Goal: Information Seeking & Learning: Learn about a topic

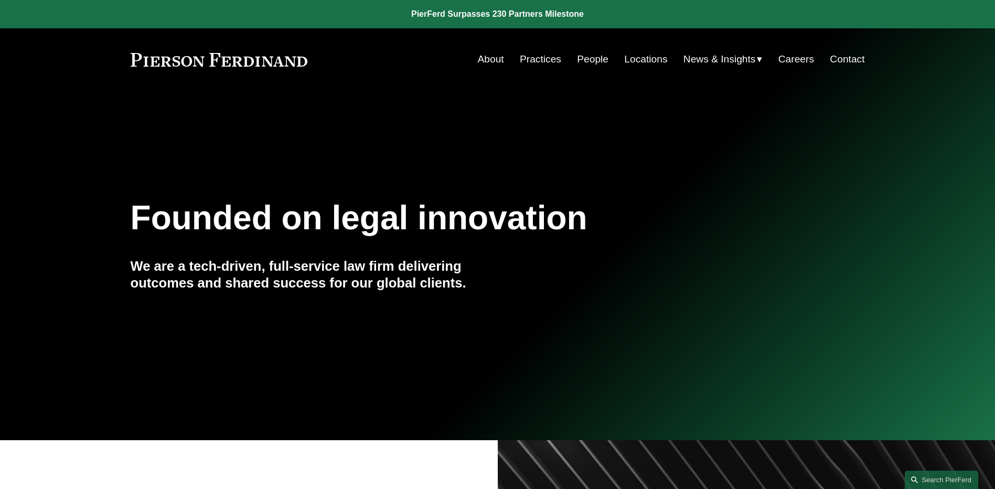
click at [601, 60] on link "People" at bounding box center [592, 59] width 31 height 20
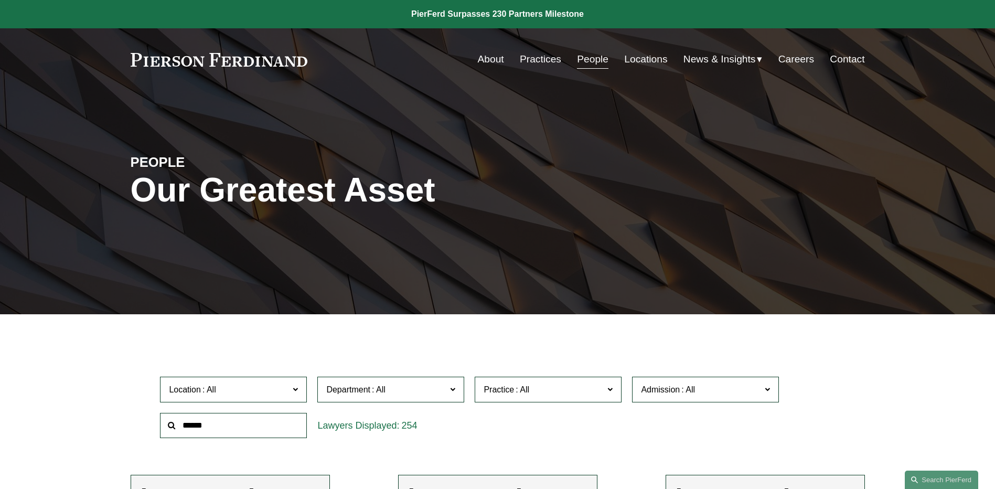
click at [0, 0] on span "News" at bounding box center [0, 0] width 0 height 0
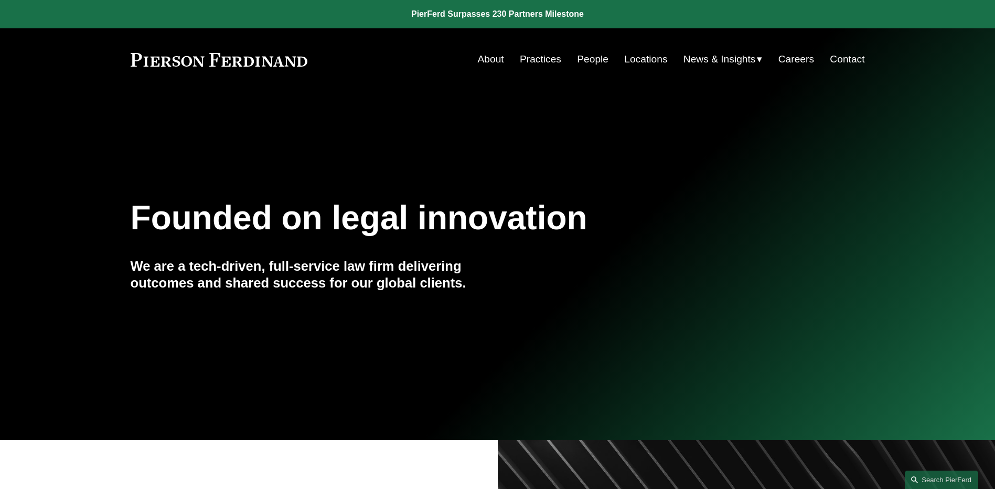
click at [0, 0] on span "News" at bounding box center [0, 0] width 0 height 0
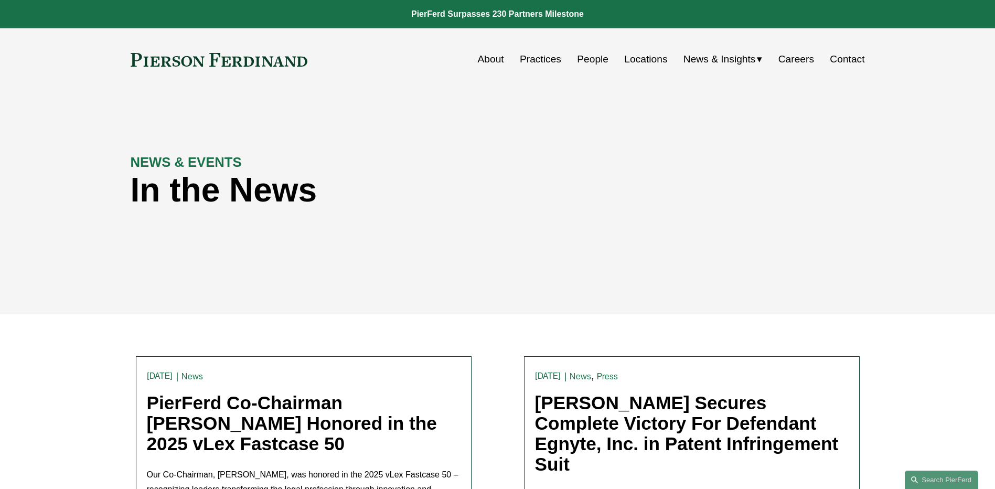
click at [573, 58] on nav "About Practices People Locations News & Insights News Insights Blogs Careers Co…" at bounding box center [671, 59] width 387 height 20
click at [583, 62] on link "People" at bounding box center [592, 59] width 31 height 20
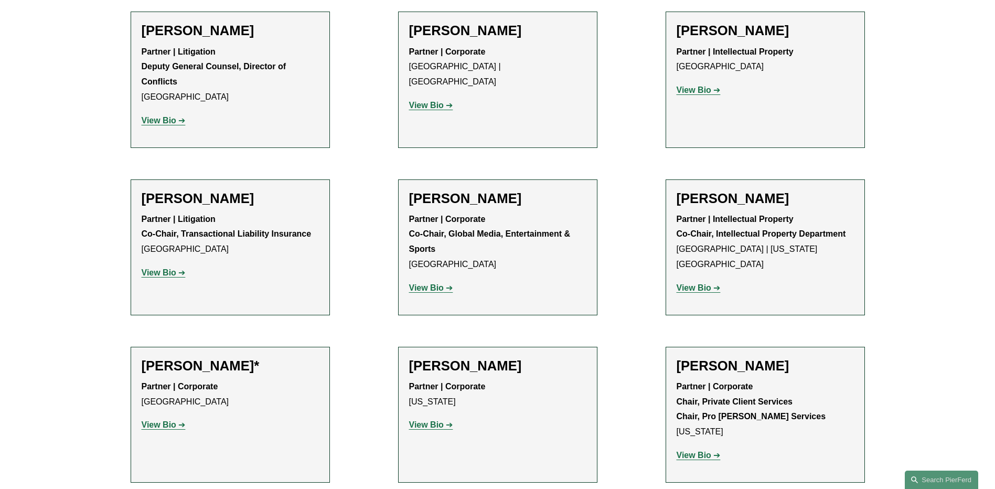
scroll to position [10959, 0]
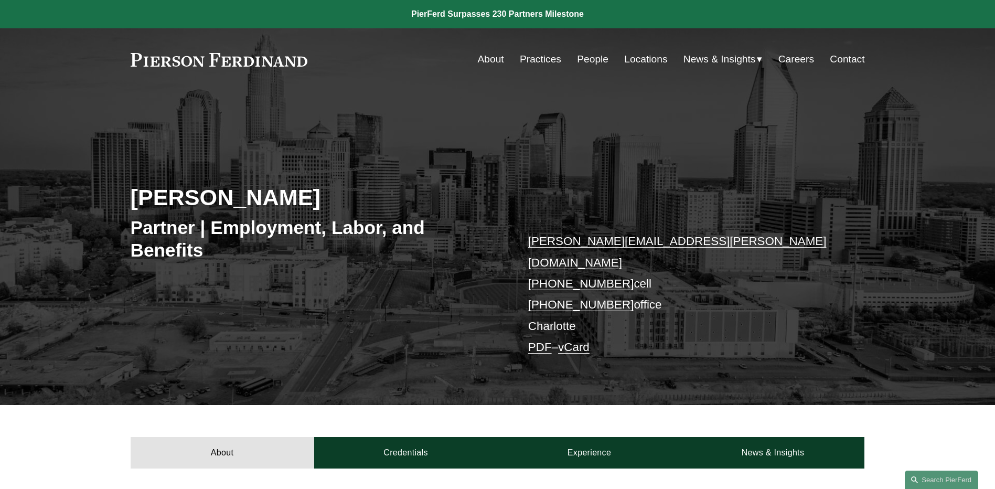
click at [0, 0] on span "News" at bounding box center [0, 0] width 0 height 0
